Goal: Task Accomplishment & Management: Manage account settings

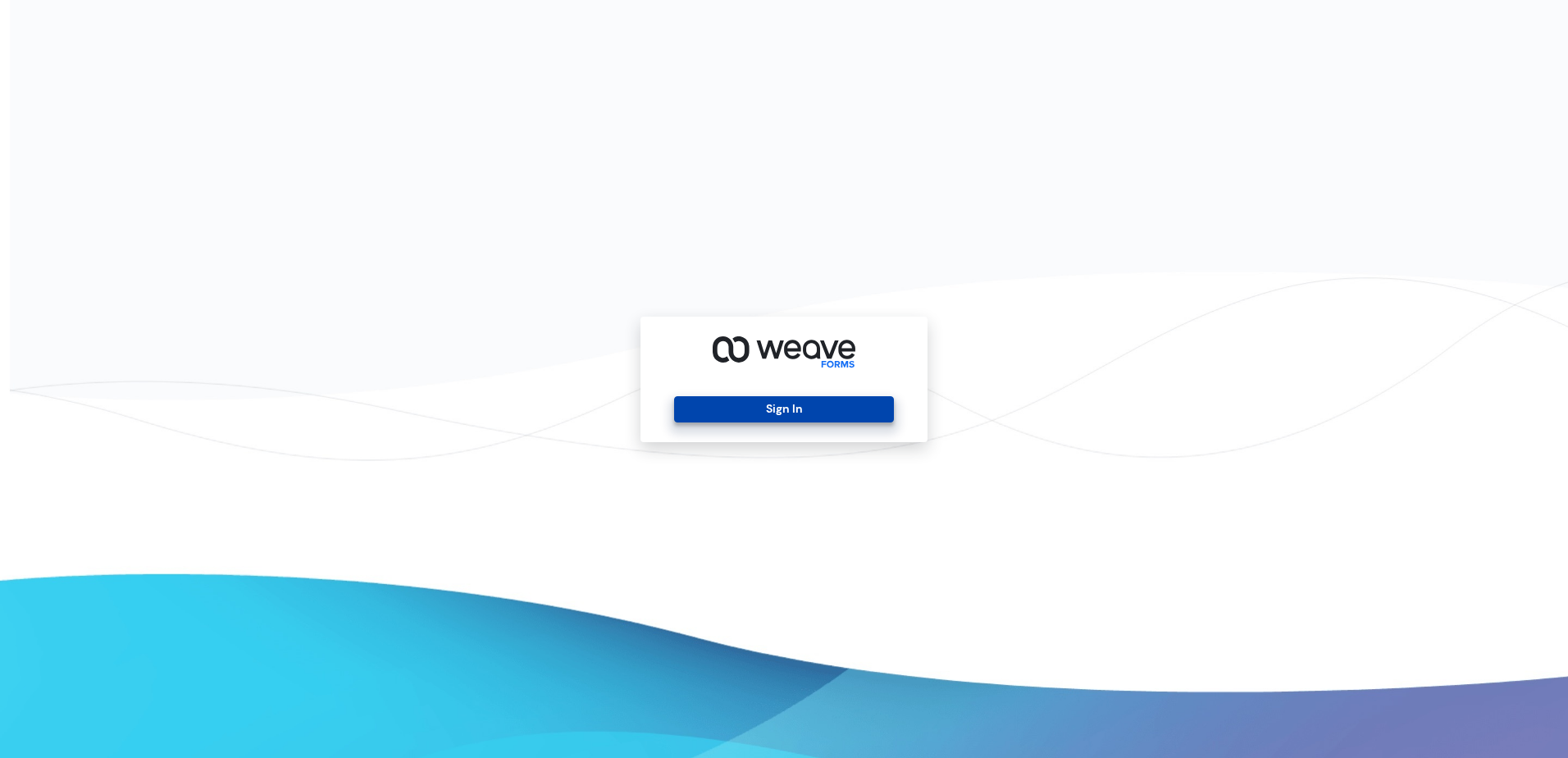
click at [708, 400] on button "Sign In" at bounding box center [783, 409] width 219 height 26
